Goal: Task Accomplishment & Management: Manage account settings

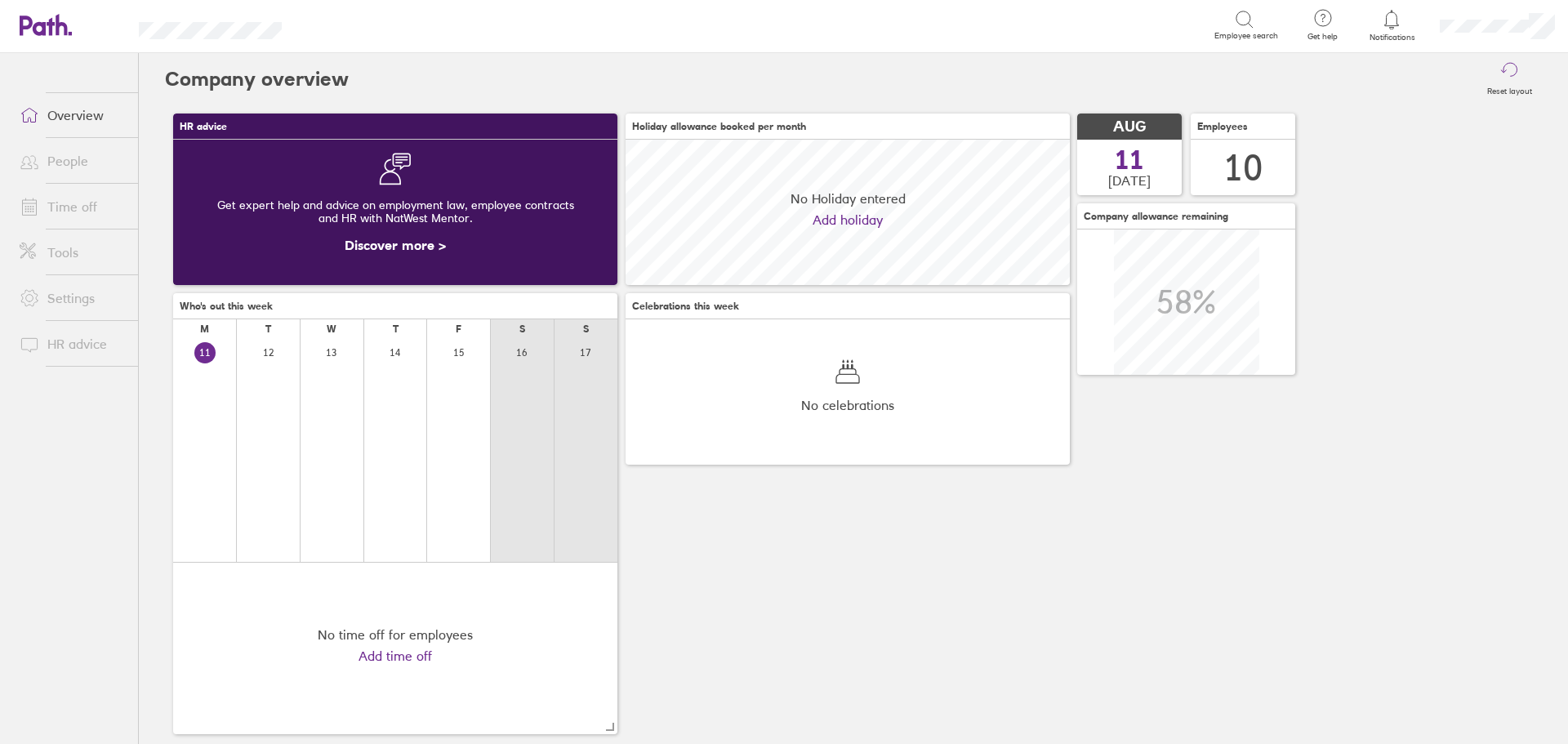
scroll to position [146, 444]
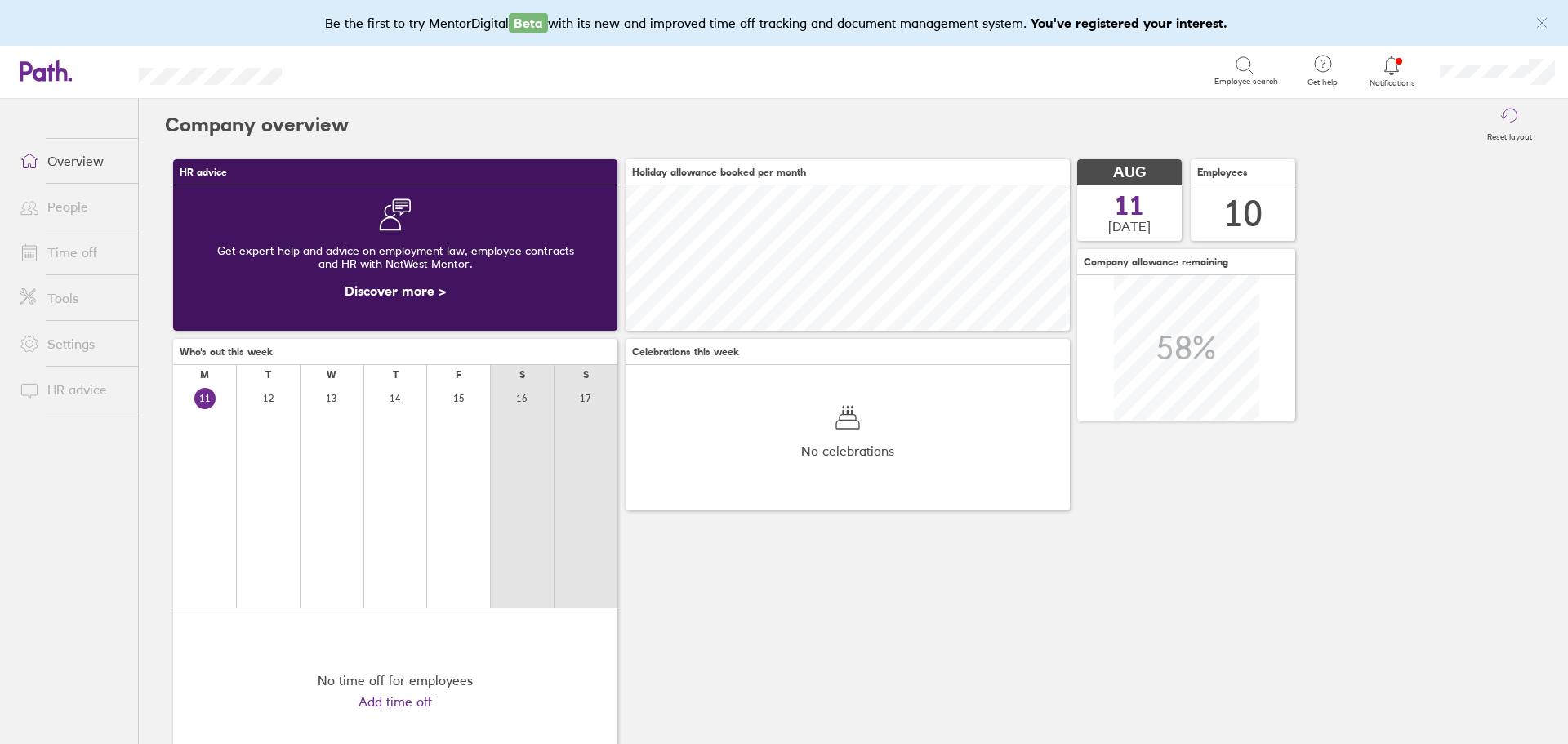
click at [80, 253] on link "Time off" at bounding box center [72, 252] width 132 height 33
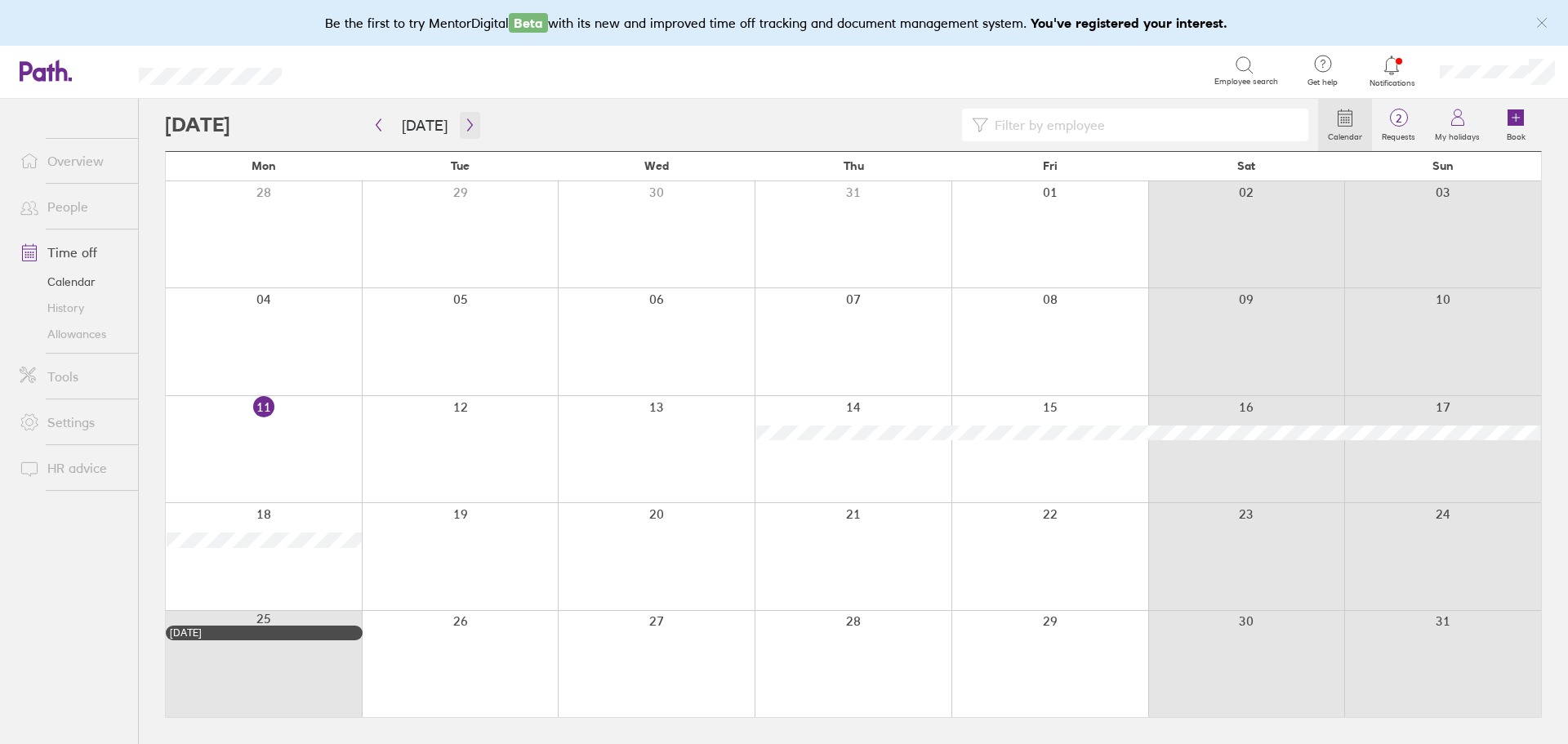
click at [471, 126] on icon "button" at bounding box center [470, 125] width 12 height 13
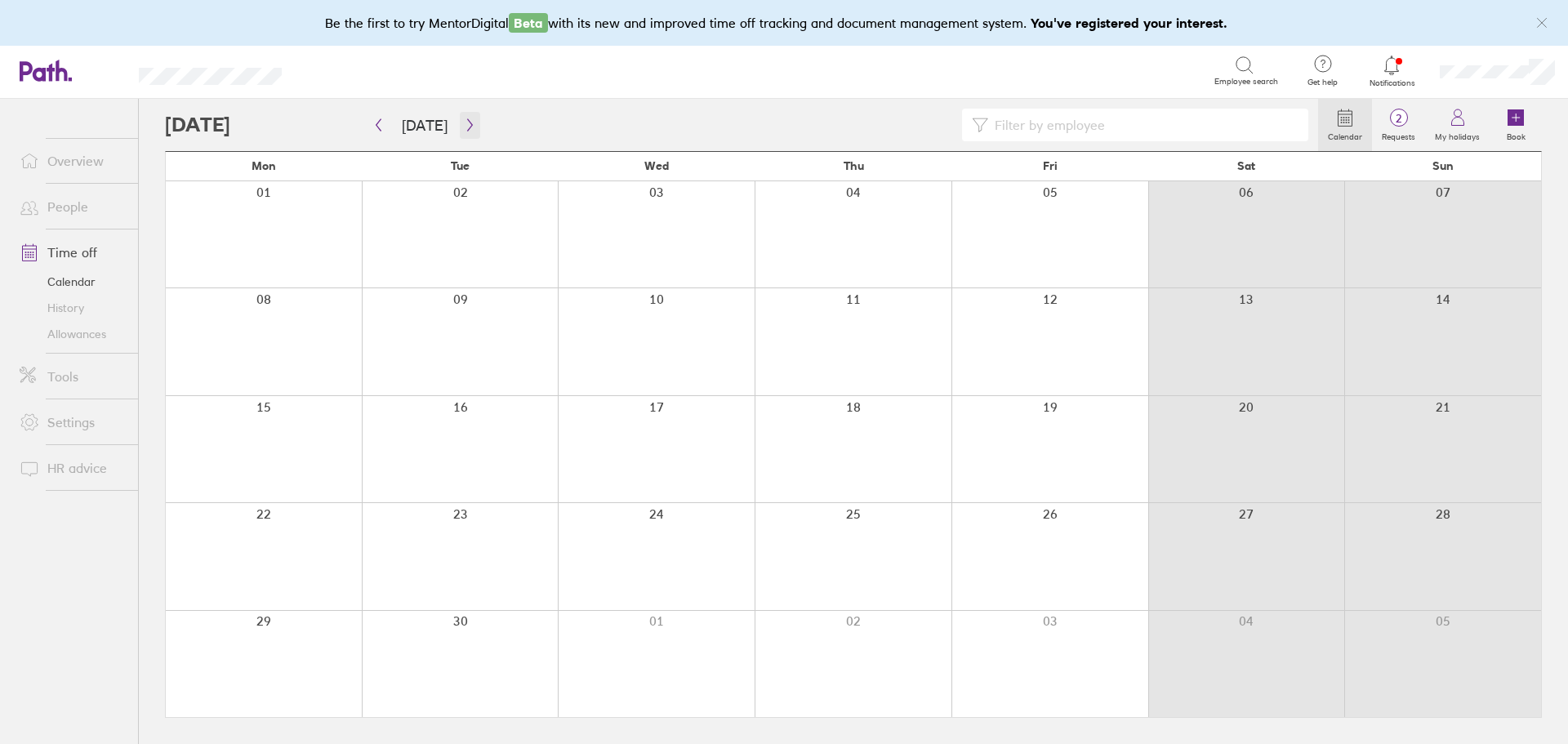
click at [471, 126] on icon "button" at bounding box center [470, 125] width 12 height 13
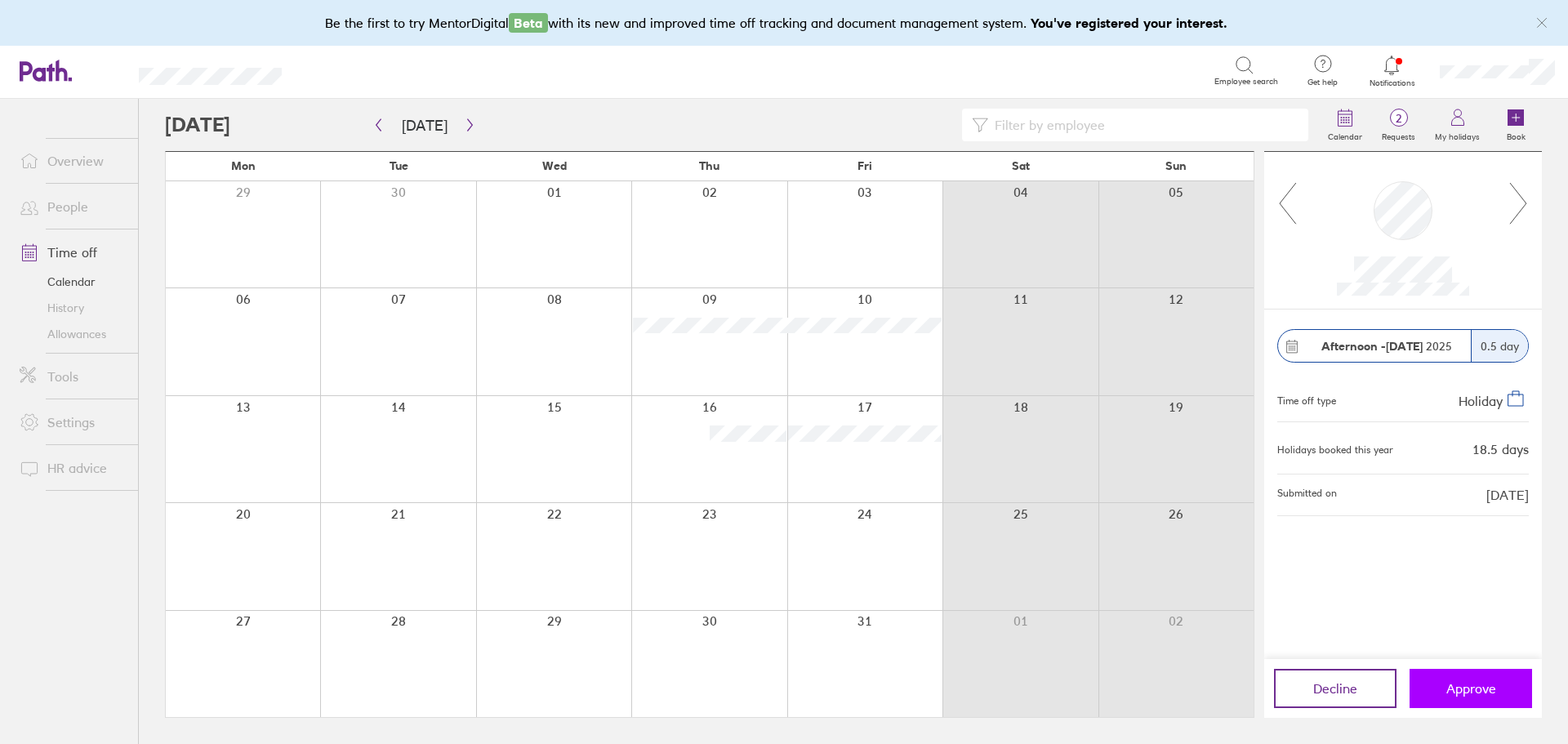
click at [1479, 693] on span "Approve" at bounding box center [1471, 689] width 50 height 15
click at [1488, 693] on span "Approve" at bounding box center [1471, 689] width 50 height 15
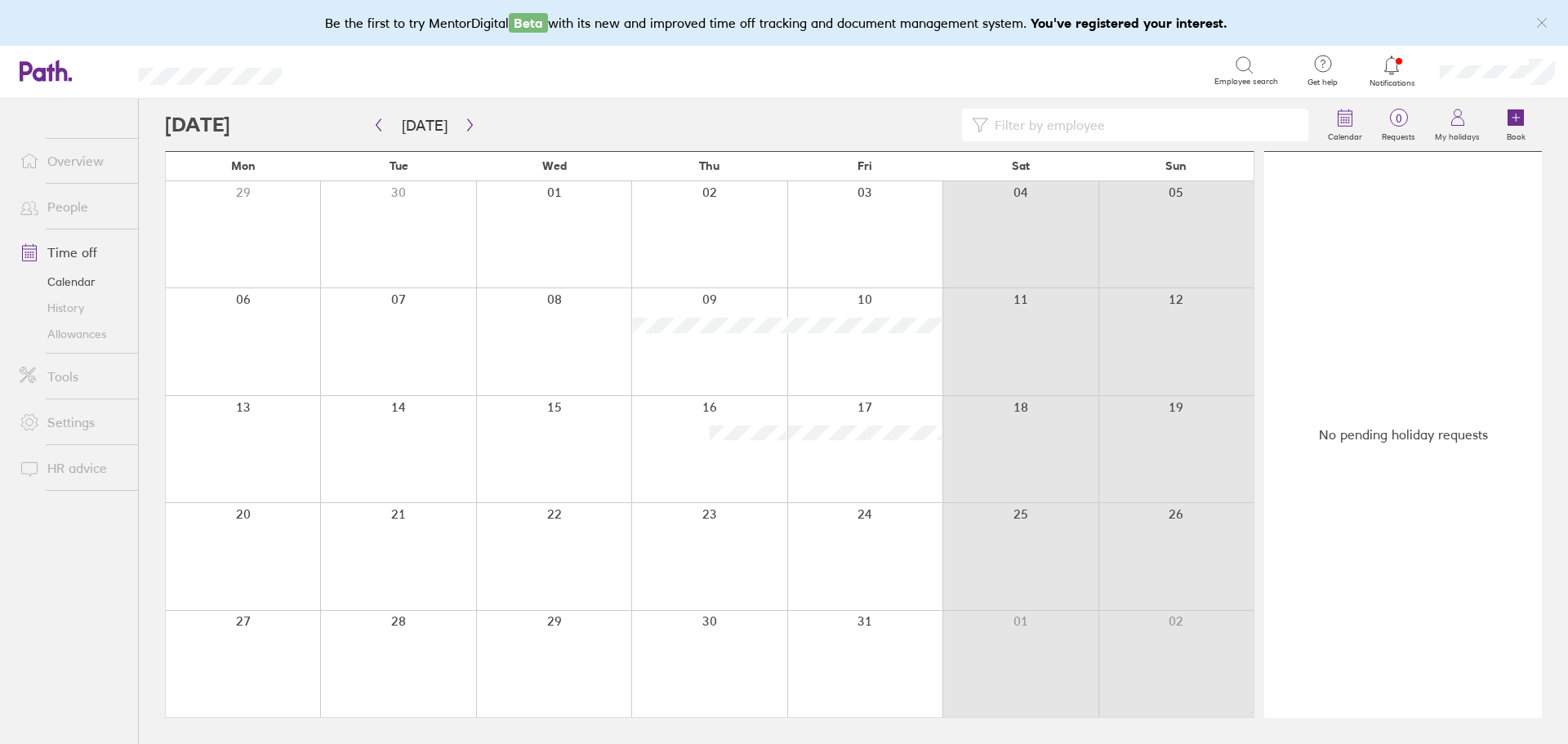
click at [40, 204] on span at bounding box center [26, 206] width 41 height 19
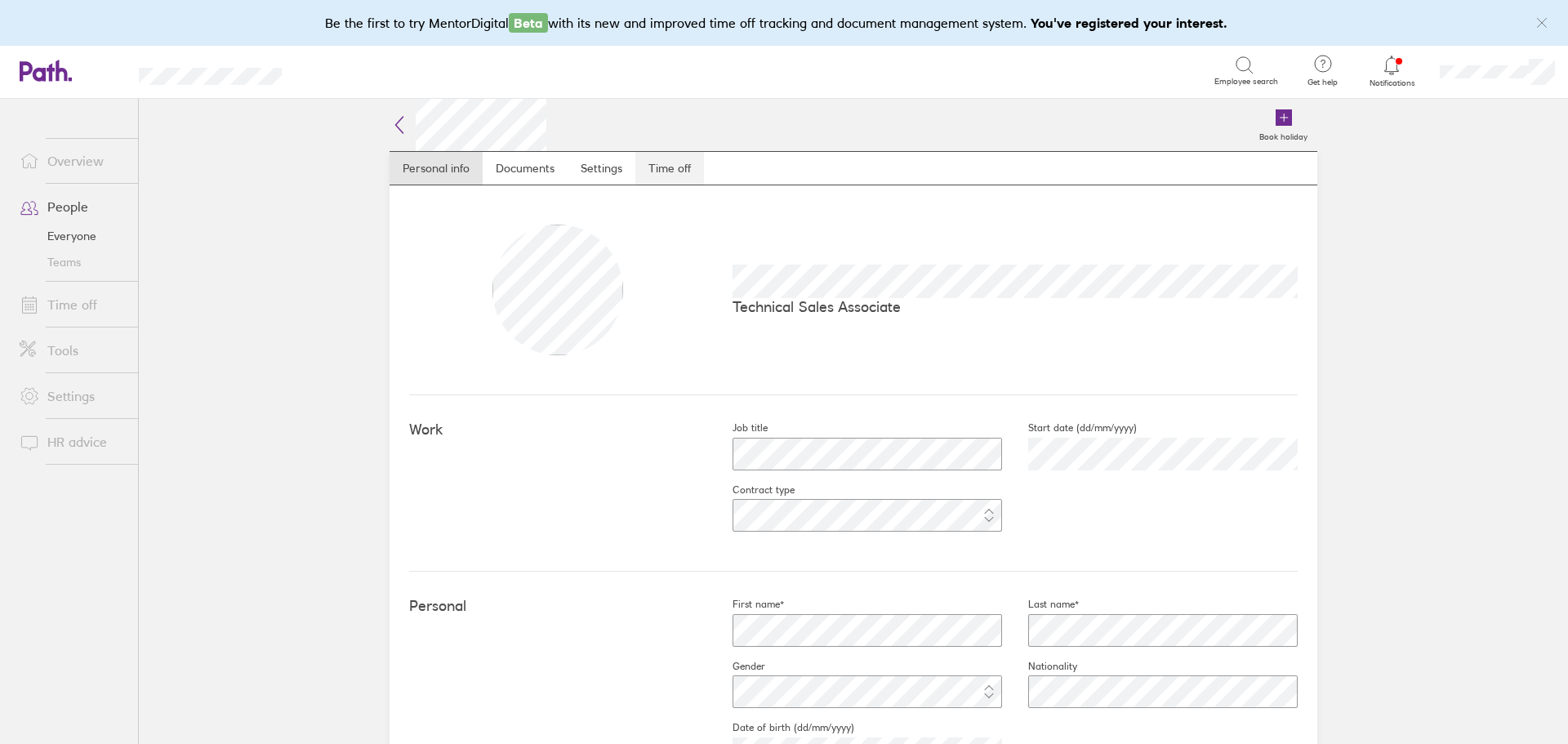
click at [674, 169] on link "Time off" at bounding box center [670, 168] width 68 height 33
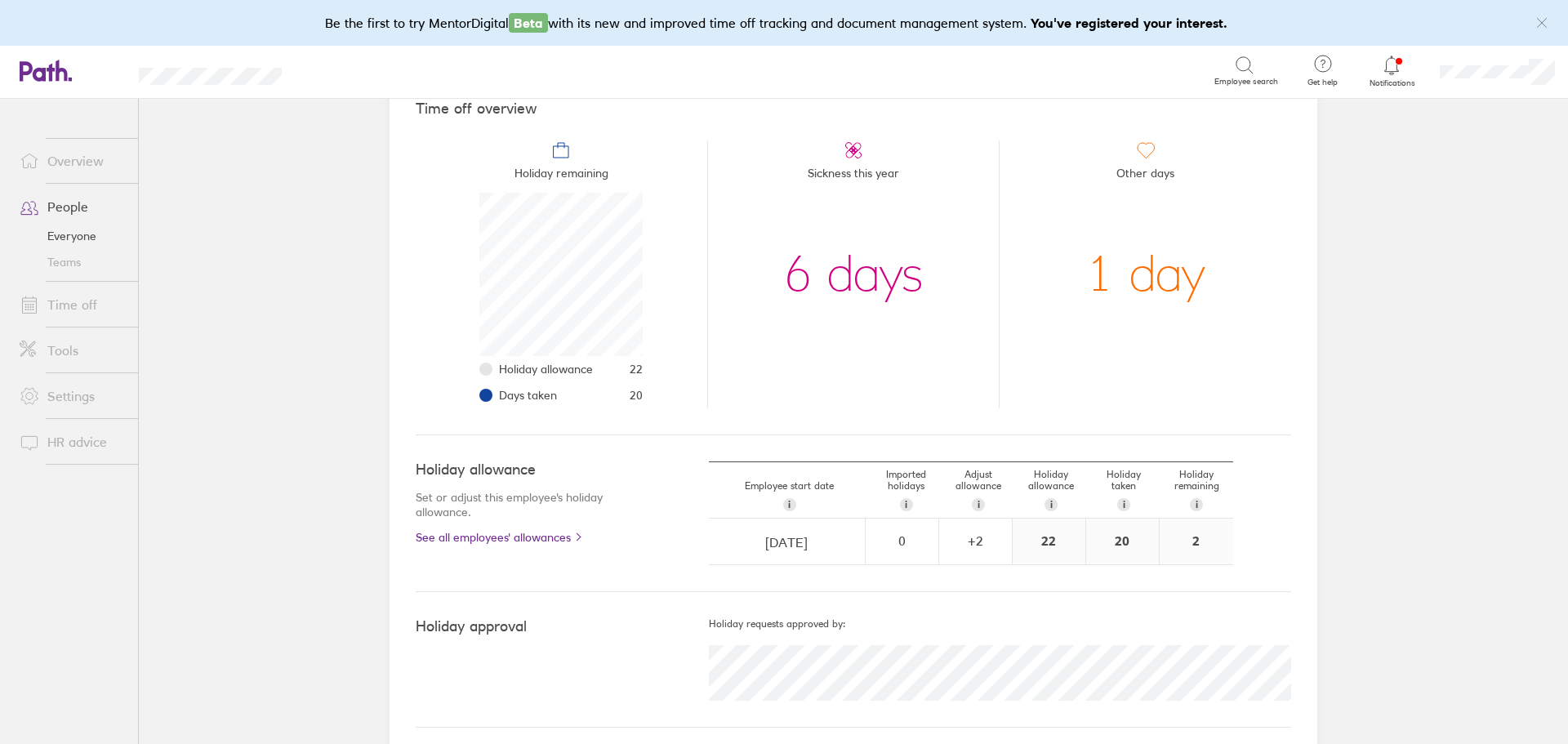
scroll to position [167, 0]
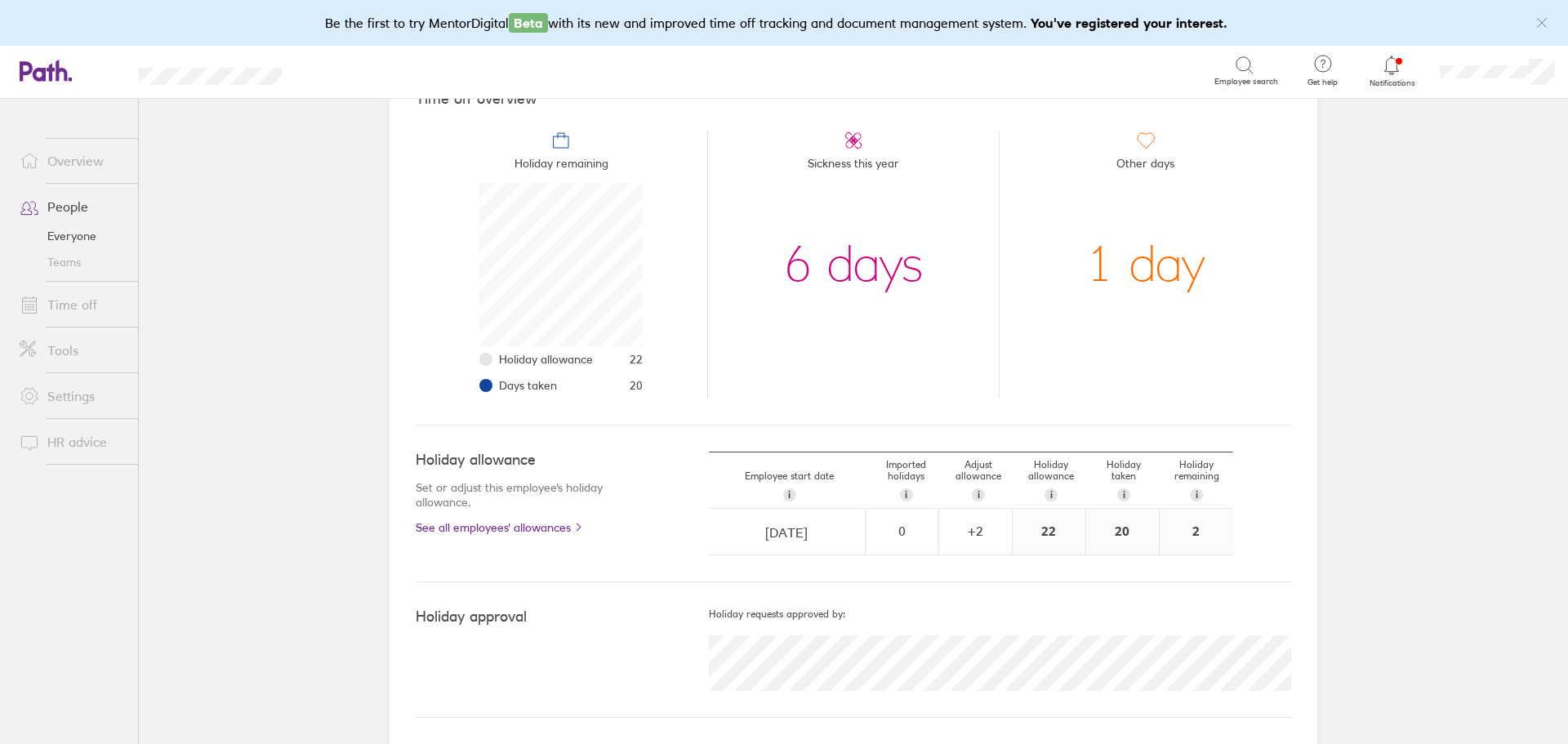
click at [52, 308] on link "Time off" at bounding box center [72, 304] width 132 height 33
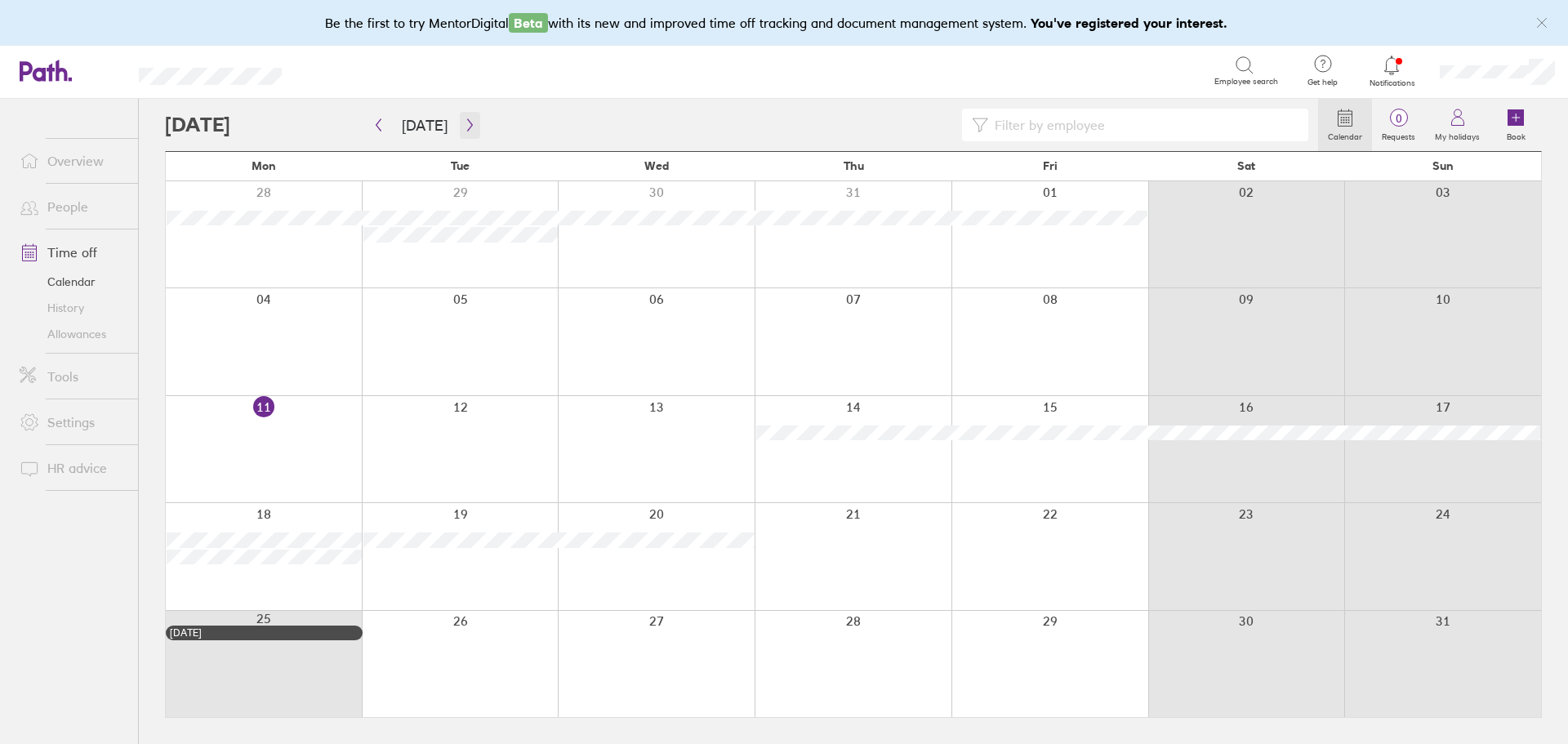
click at [464, 125] on icon "button" at bounding box center [470, 125] width 12 height 13
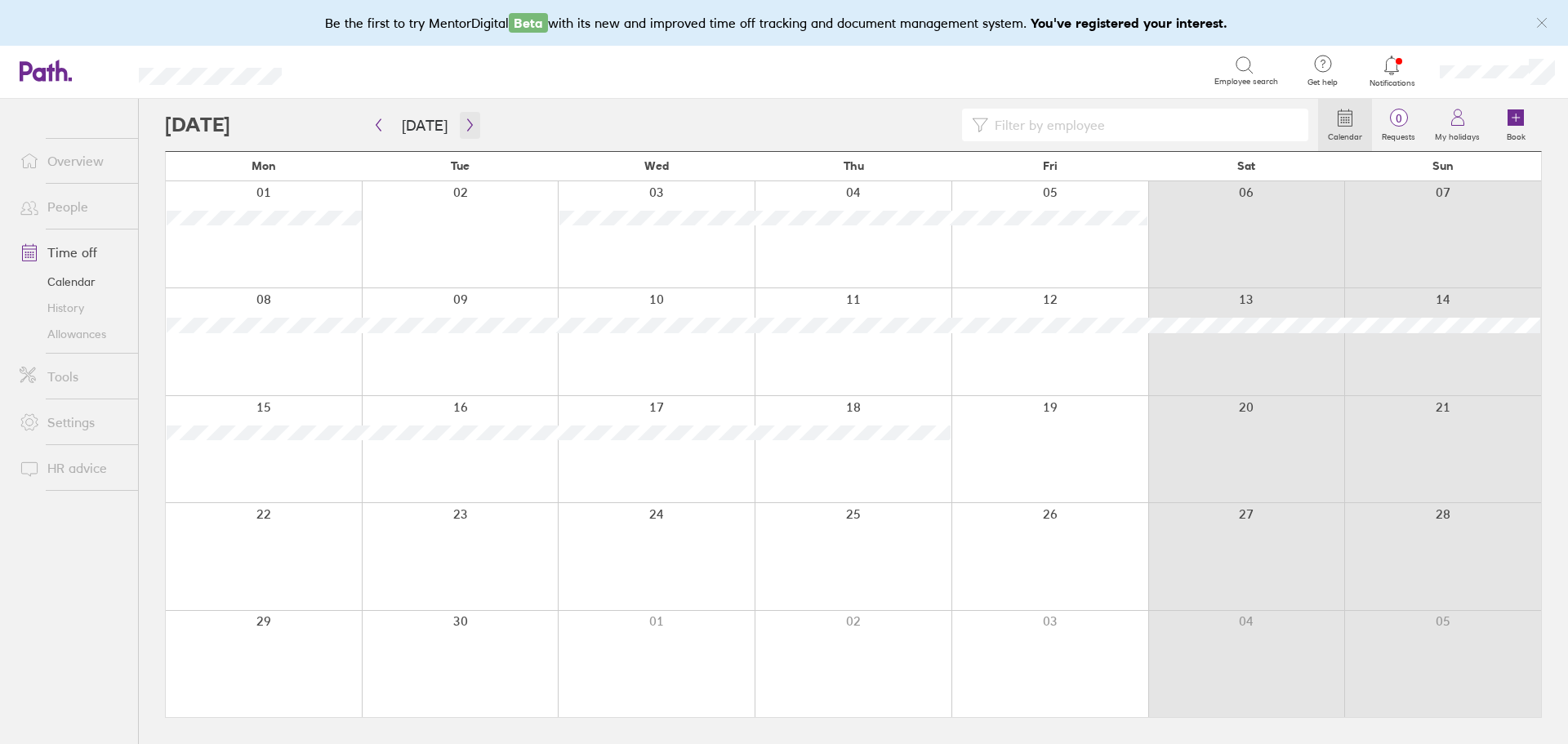
click at [464, 125] on icon "button" at bounding box center [470, 125] width 12 height 13
